Goal: Transaction & Acquisition: Purchase product/service

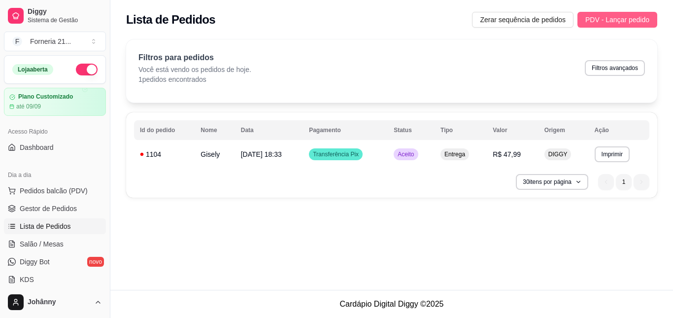
click at [623, 20] on span "PDV - Lançar pedido" at bounding box center [618, 19] width 64 height 11
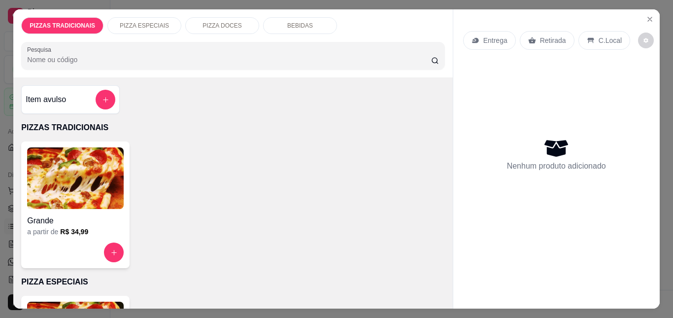
click at [74, 141] on div "Grande a partir de R$ 34,99" at bounding box center [75, 204] width 108 height 127
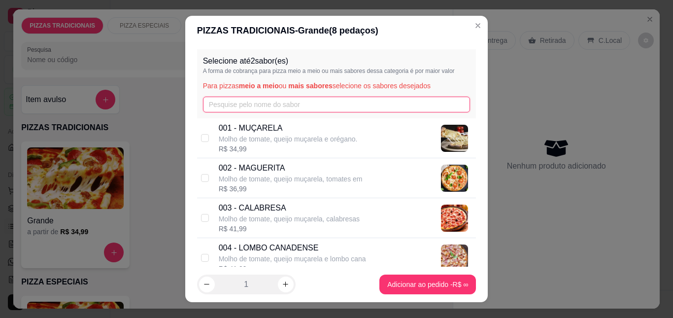
click at [236, 105] on input "text" at bounding box center [337, 105] width 268 height 16
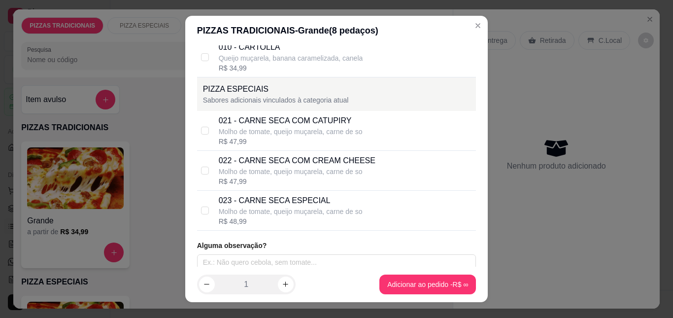
scroll to position [122, 0]
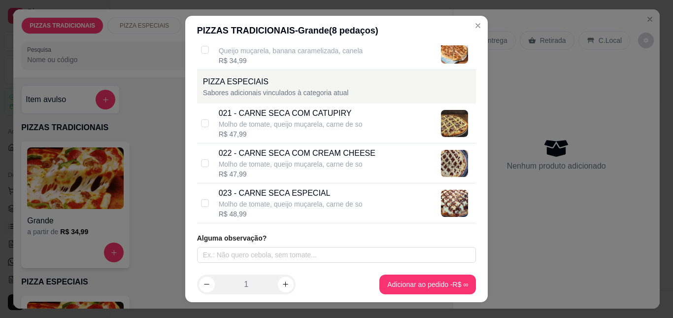
type input "CAR"
click at [297, 198] on div "023 - CARNE SECA ESPECIAL" at bounding box center [291, 193] width 144 height 12
checkbox input "true"
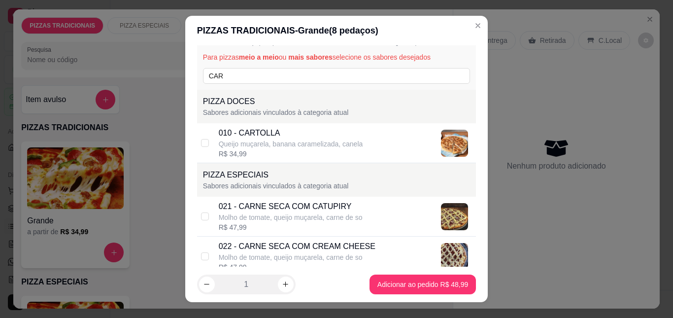
scroll to position [0, 0]
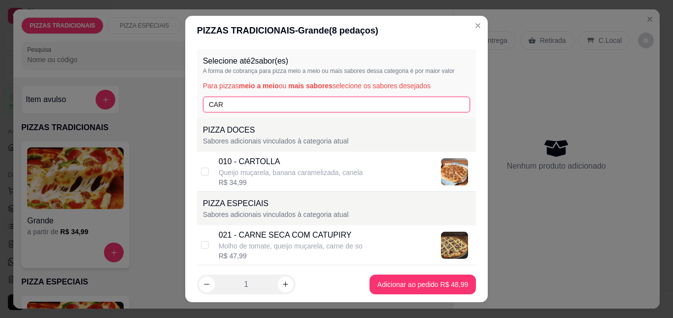
click at [295, 100] on input "CAR" at bounding box center [337, 105] width 268 height 16
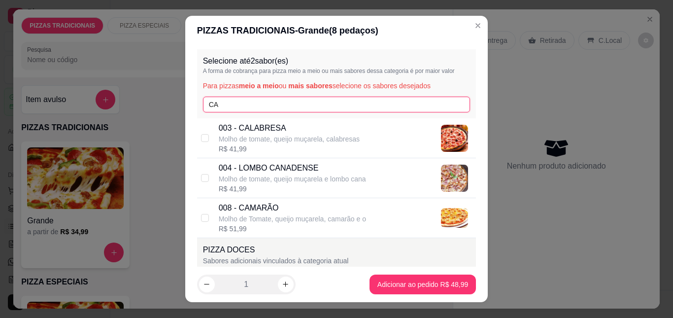
type input "C"
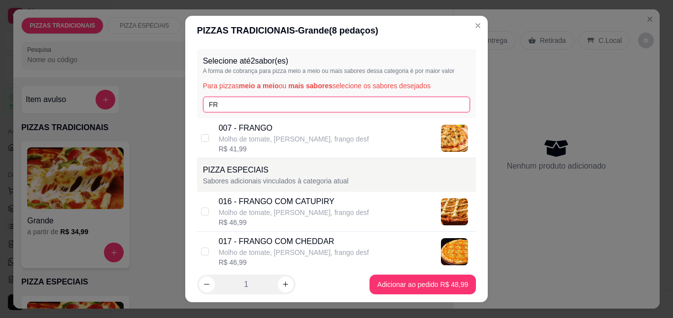
type input "FR"
click at [318, 206] on div "016 - FRANGO COM CATUPIRY" at bounding box center [294, 202] width 150 height 12
checkbox input "true"
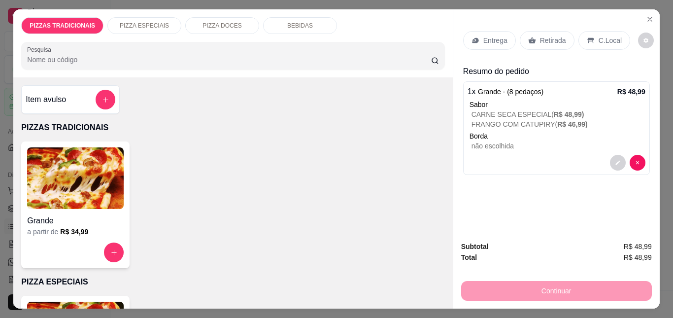
click at [498, 39] on p "Entrega" at bounding box center [496, 40] width 24 height 10
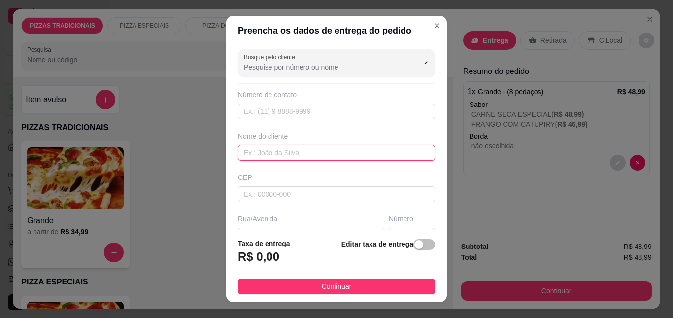
click at [310, 151] on input "text" at bounding box center [336, 153] width 197 height 16
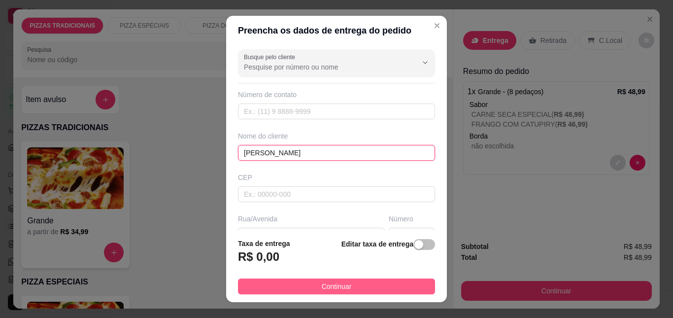
type input "[PERSON_NAME]"
click at [403, 287] on button "Continuar" at bounding box center [336, 286] width 197 height 16
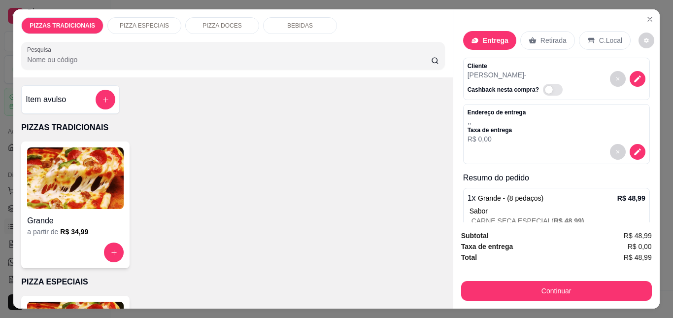
click at [547, 35] on p "Retirada" at bounding box center [554, 40] width 26 height 10
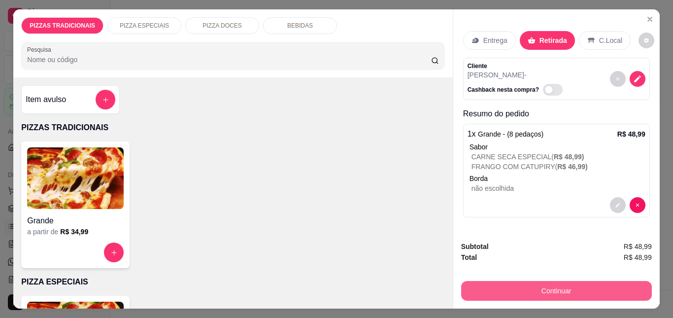
click at [554, 288] on button "Continuar" at bounding box center [556, 291] width 191 height 20
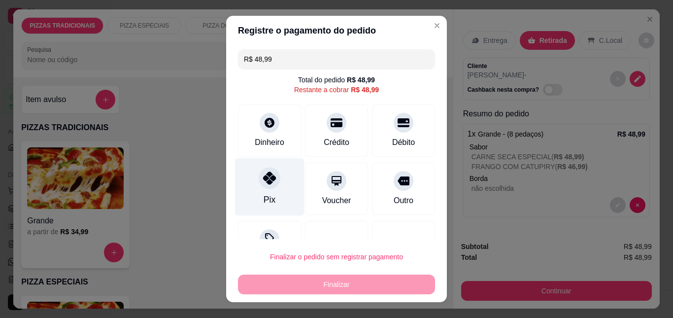
click at [272, 187] on div "Pix" at bounding box center [269, 187] width 69 height 58
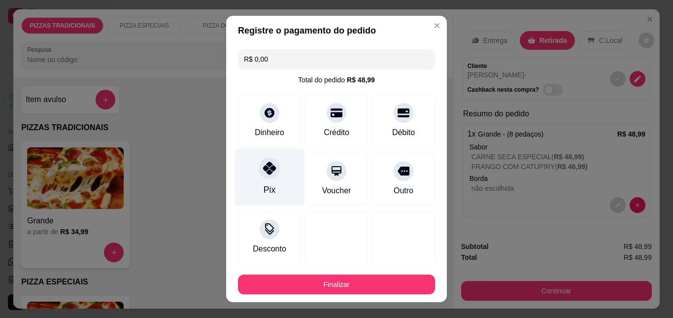
click at [273, 187] on div "Pix" at bounding box center [269, 177] width 69 height 58
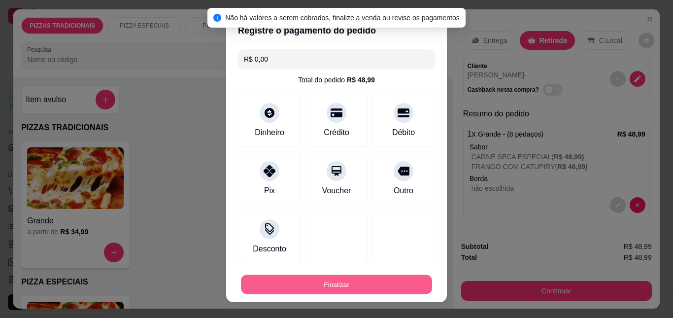
click at [359, 280] on button "Finalizar" at bounding box center [336, 284] width 191 height 19
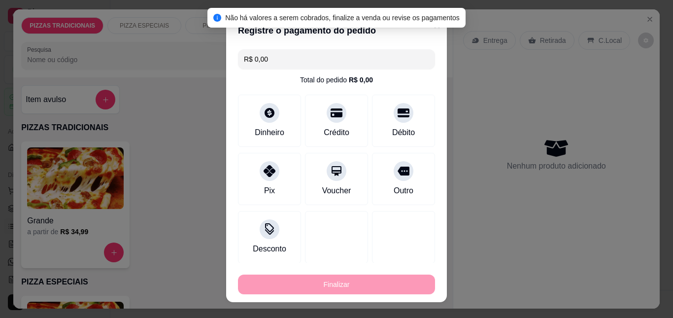
type input "-R$ 48,99"
